Goal: Find contact information: Find contact information

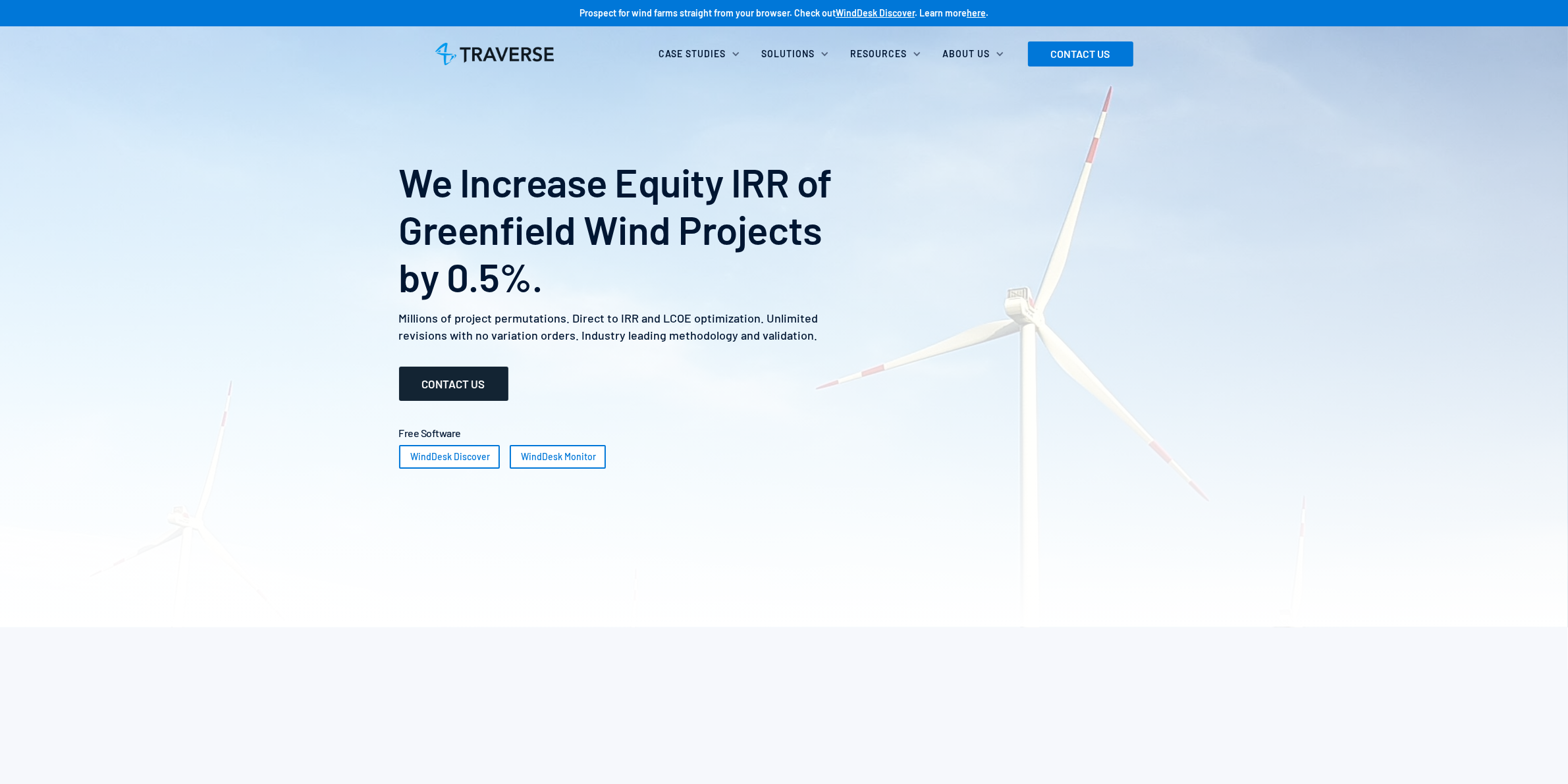
click at [490, 382] on link "CONTACT US" at bounding box center [454, 384] width 109 height 34
click at [1067, 47] on link "CONTACT US" at bounding box center [1081, 54] width 106 height 25
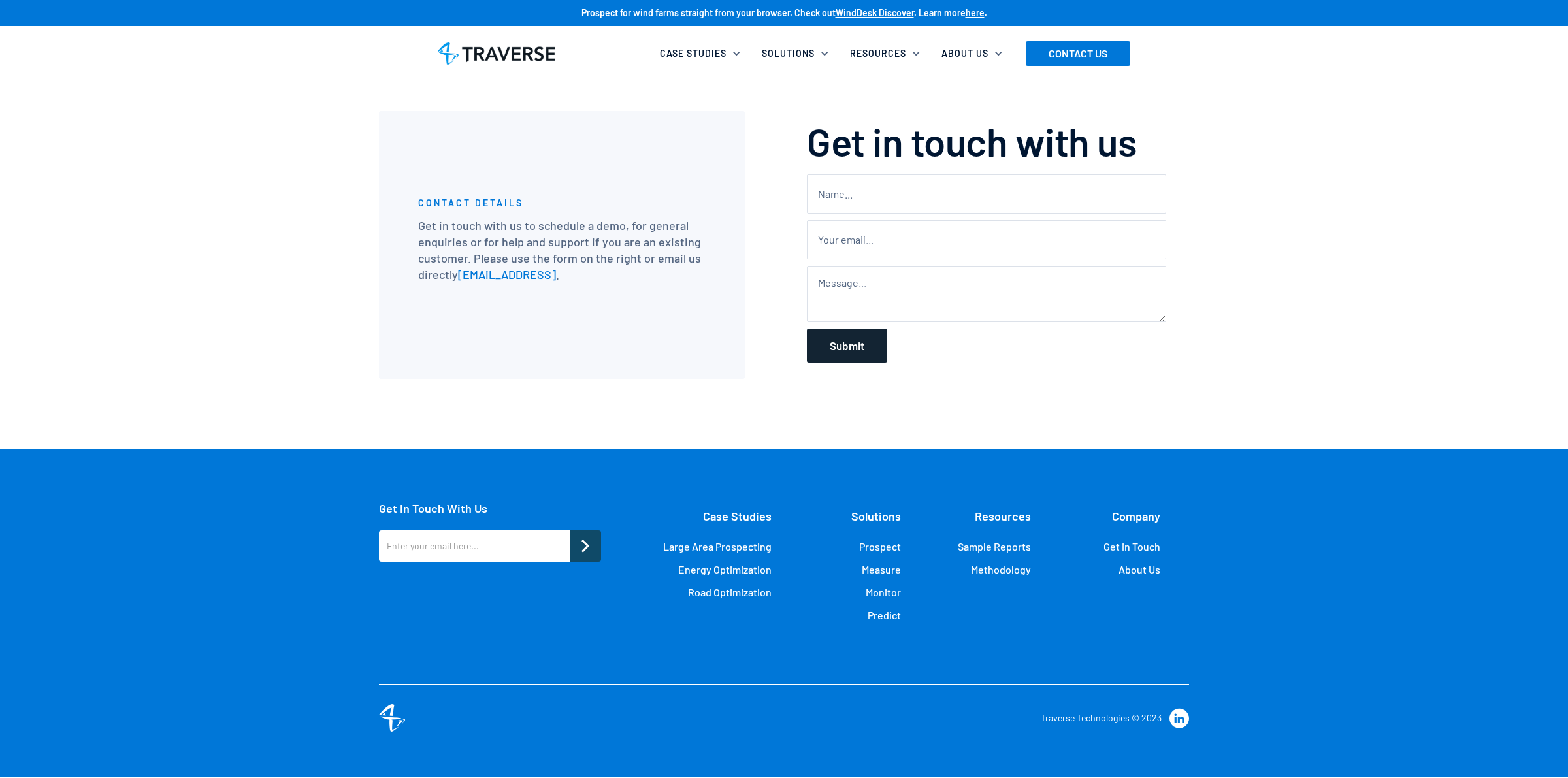
click at [823, 347] on input "Submit" at bounding box center [847, 346] width 81 height 34
click at [900, 194] on input "Contact" at bounding box center [986, 194] width 360 height 39
type input "sdf"
click at [840, 244] on input "Contact" at bounding box center [986, 240] width 360 height 39
type input "sdf"
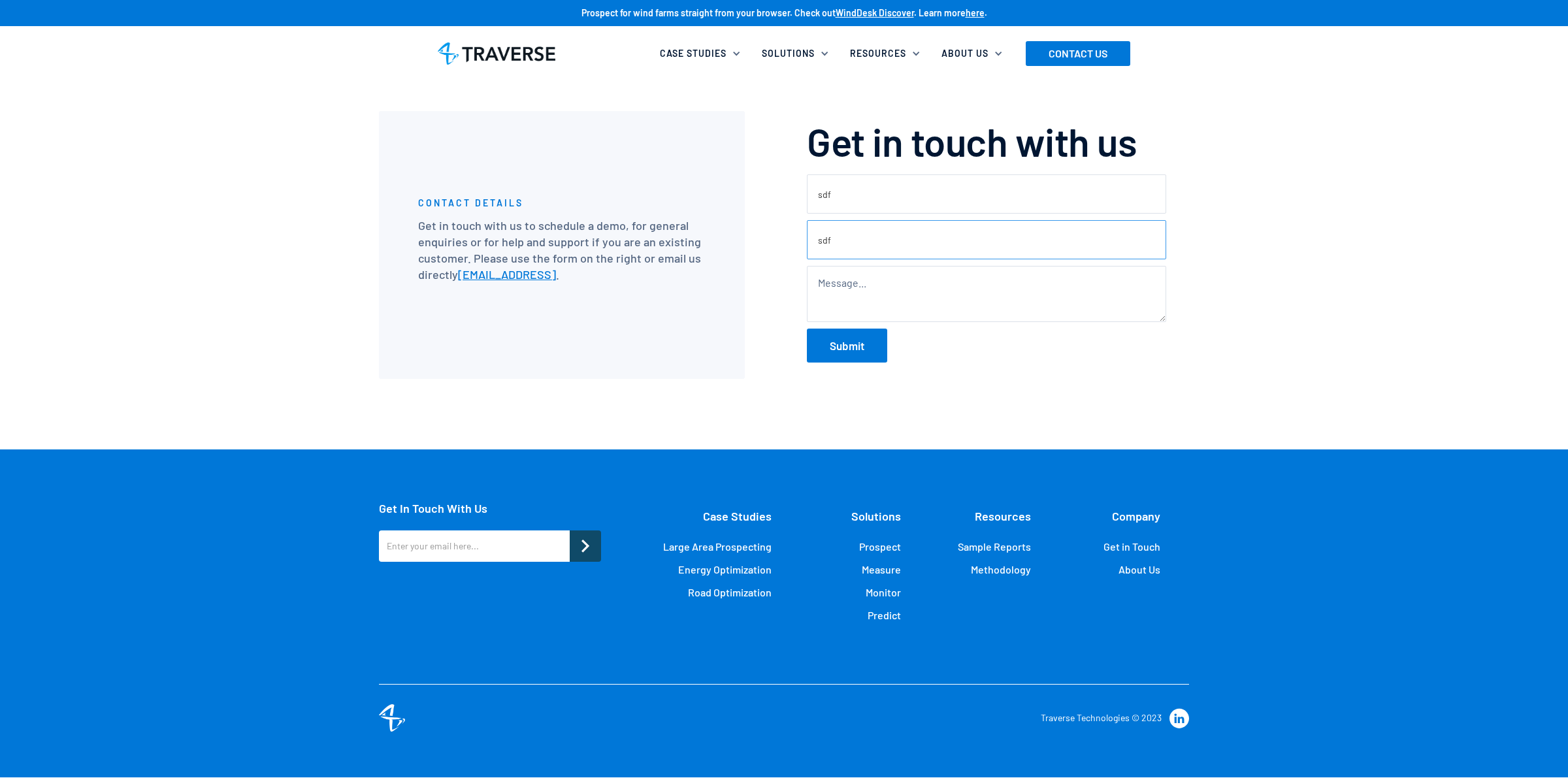
drag, startPoint x: 844, startPoint y: 246, endPoint x: 794, endPoint y: 249, distance: 50.1
click at [794, 249] on div "Get in touch with us Please feel free to reach out to us via email below. We us…" at bounding box center [987, 245] width 405 height 268
click at [538, 275] on link "contact@traverse.ai" at bounding box center [507, 274] width 98 height 14
